Goal: Task Accomplishment & Management: Use online tool/utility

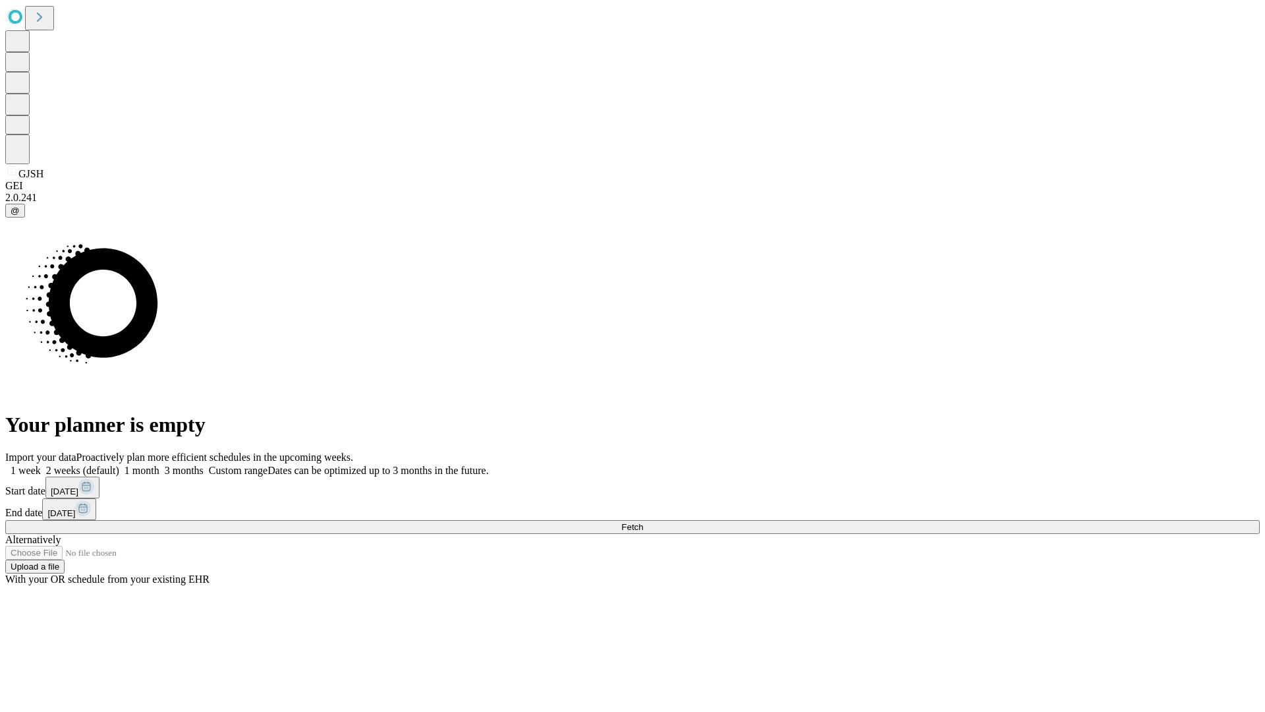
click at [643, 522] on span "Fetch" at bounding box center [632, 527] width 22 height 10
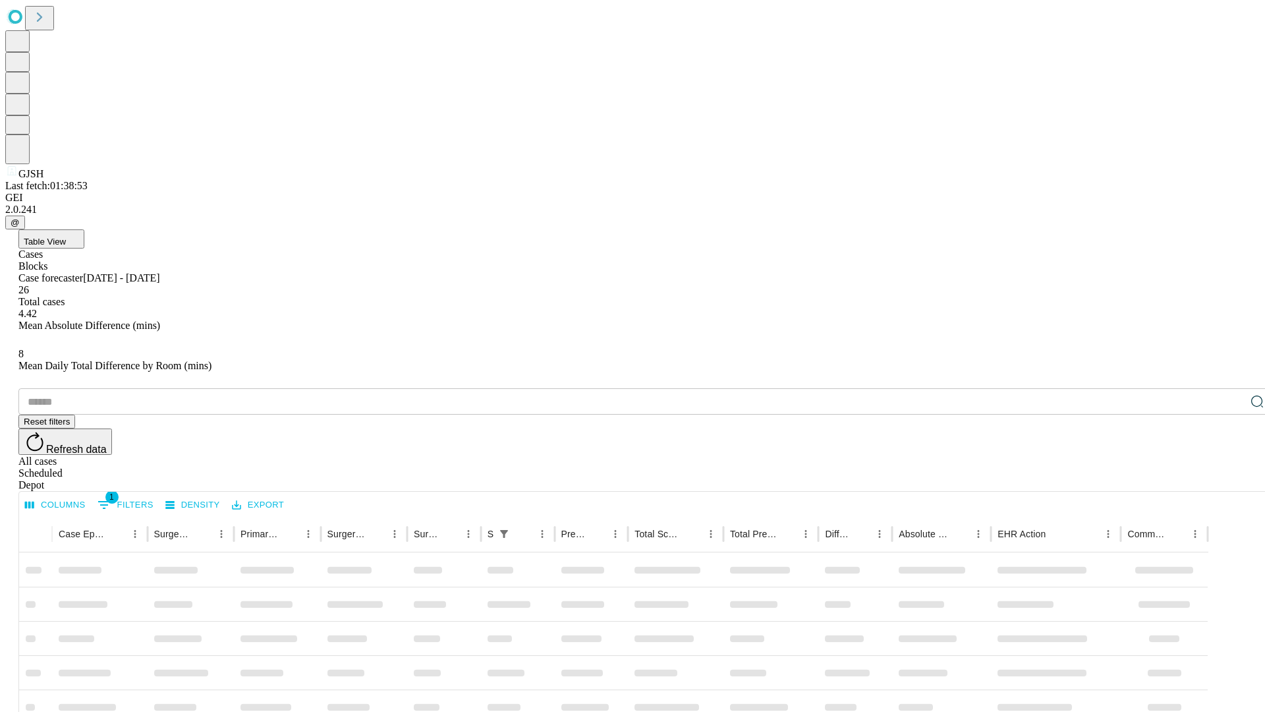
click at [1231, 479] on div "Depot" at bounding box center [645, 485] width 1255 height 12
